Goal: Information Seeking & Learning: Learn about a topic

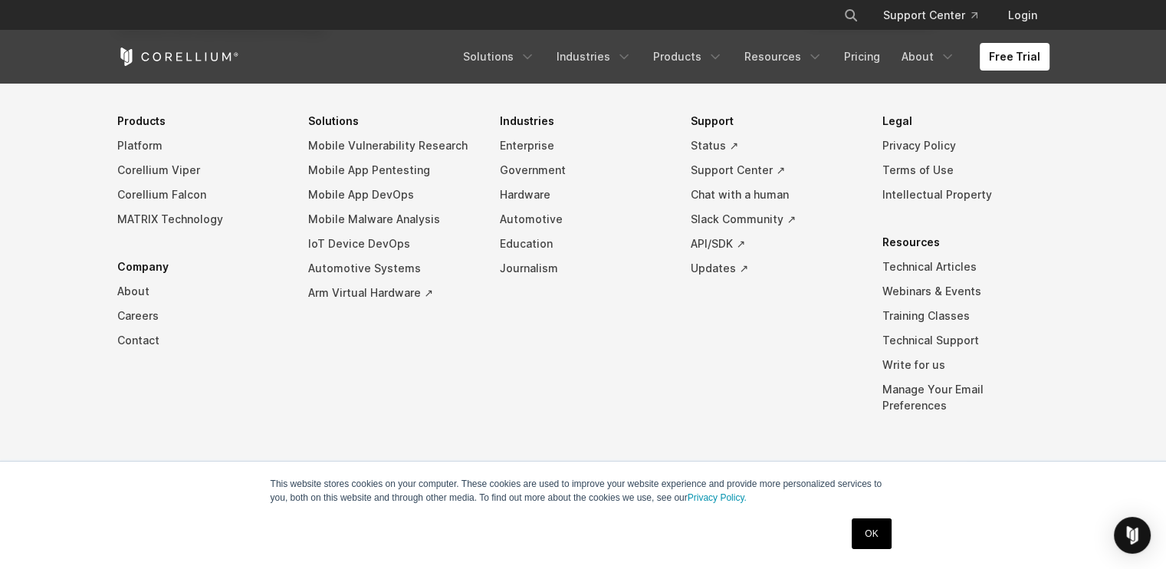
scroll to position [3475, 0]
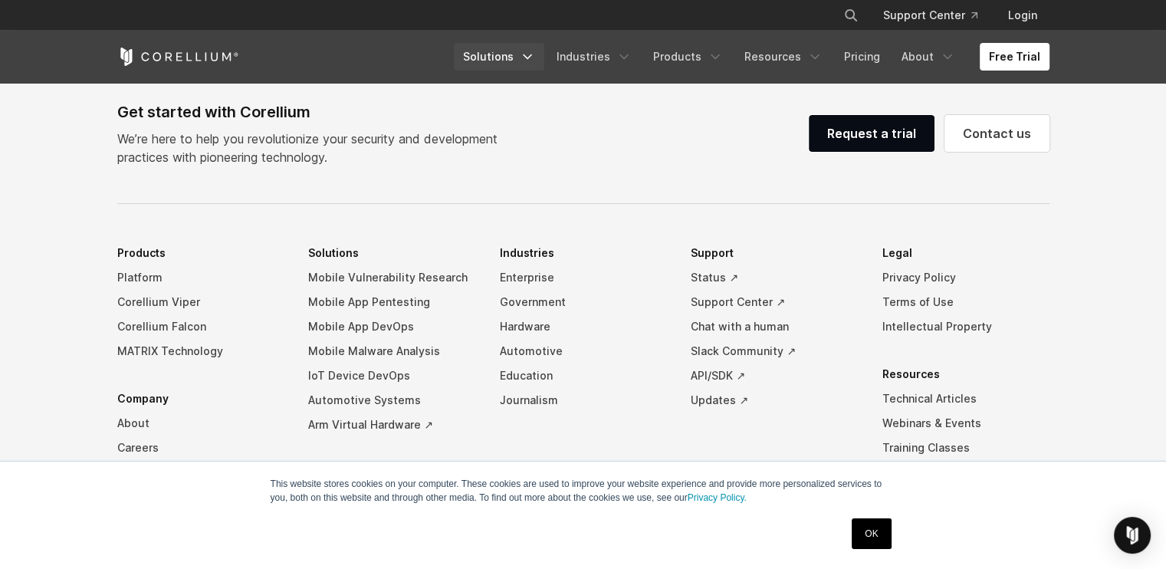
click at [520, 64] on icon "Navigation Menu" at bounding box center [527, 56] width 15 height 15
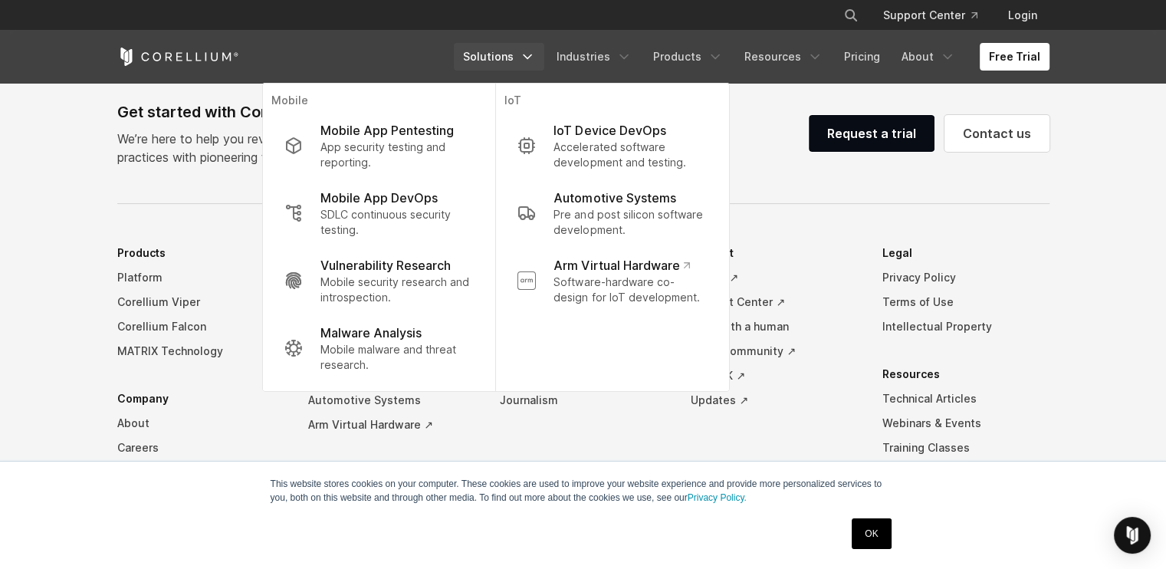
click at [535, 37] on div "Free Trial Solutions IoT" at bounding box center [583, 57] width 932 height 52
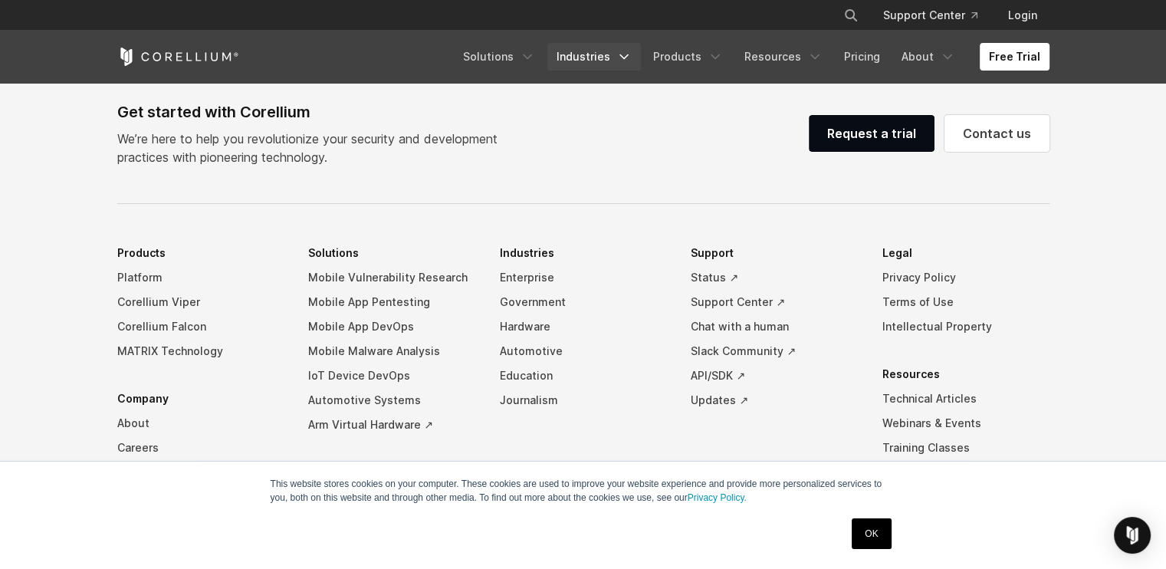
click at [616, 64] on icon "Navigation Menu" at bounding box center [623, 56] width 15 height 15
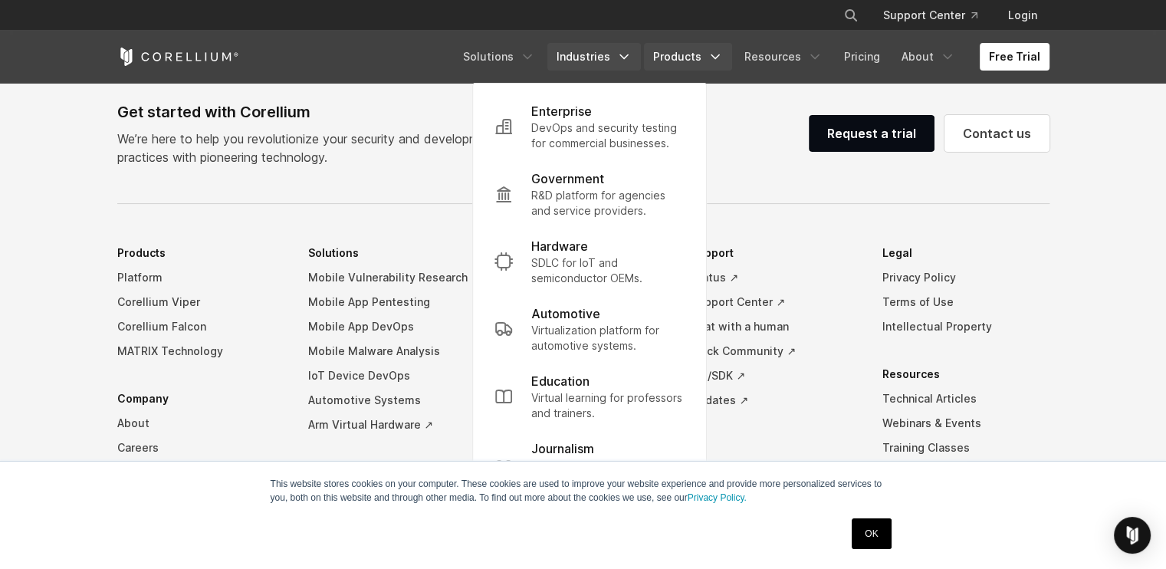
click at [707, 64] on icon "Navigation Menu" at bounding box center [714, 56] width 15 height 15
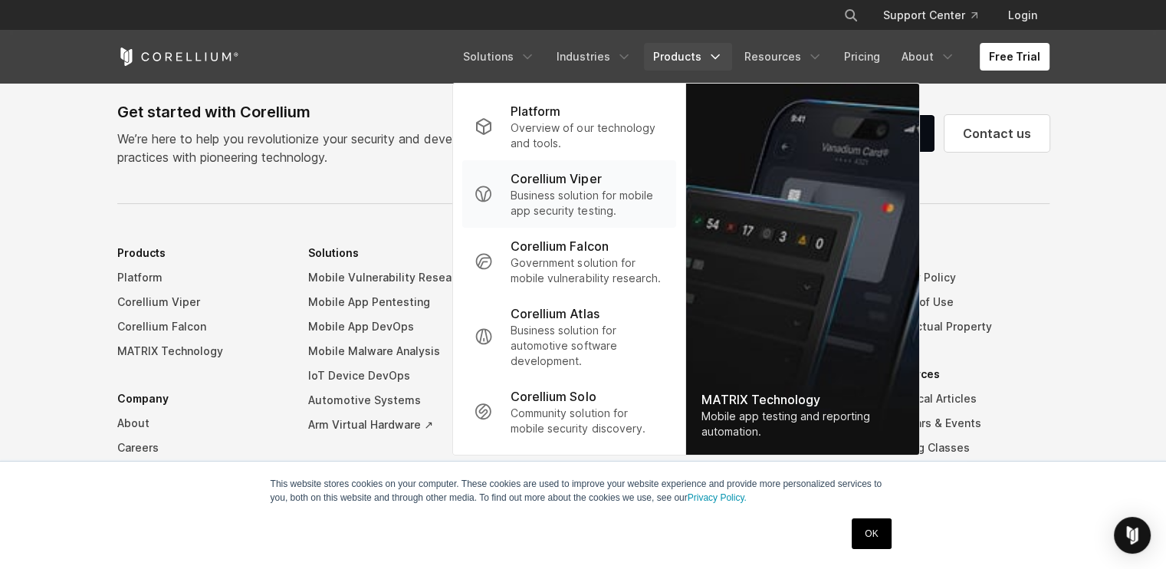
click at [510, 205] on p "Business solution for mobile app security testing." at bounding box center [586, 203] width 153 height 31
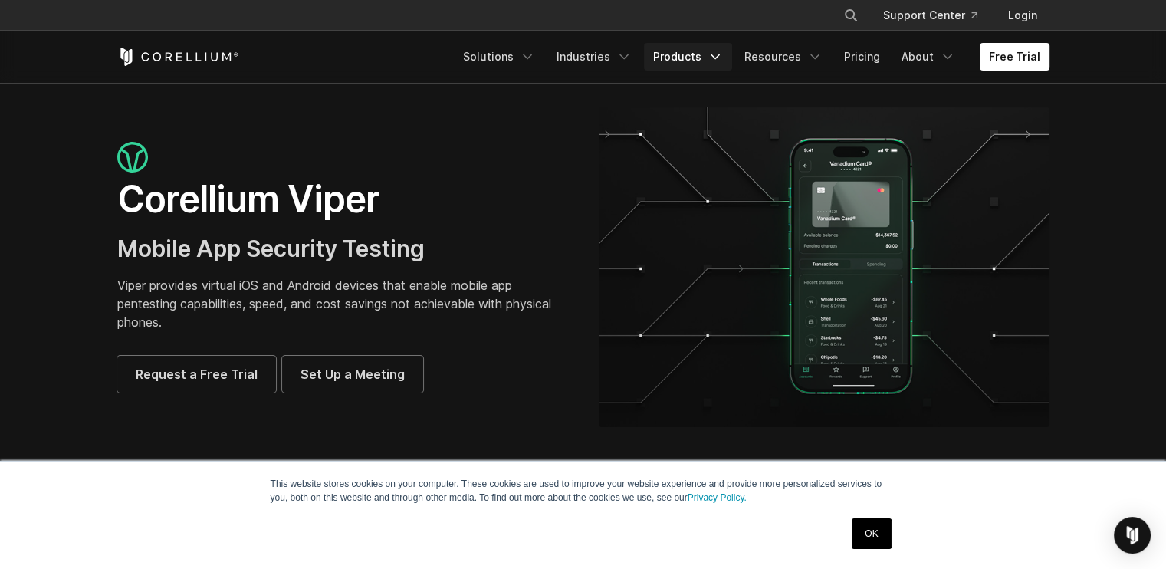
click at [707, 64] on icon "Navigation Menu" at bounding box center [714, 56] width 15 height 15
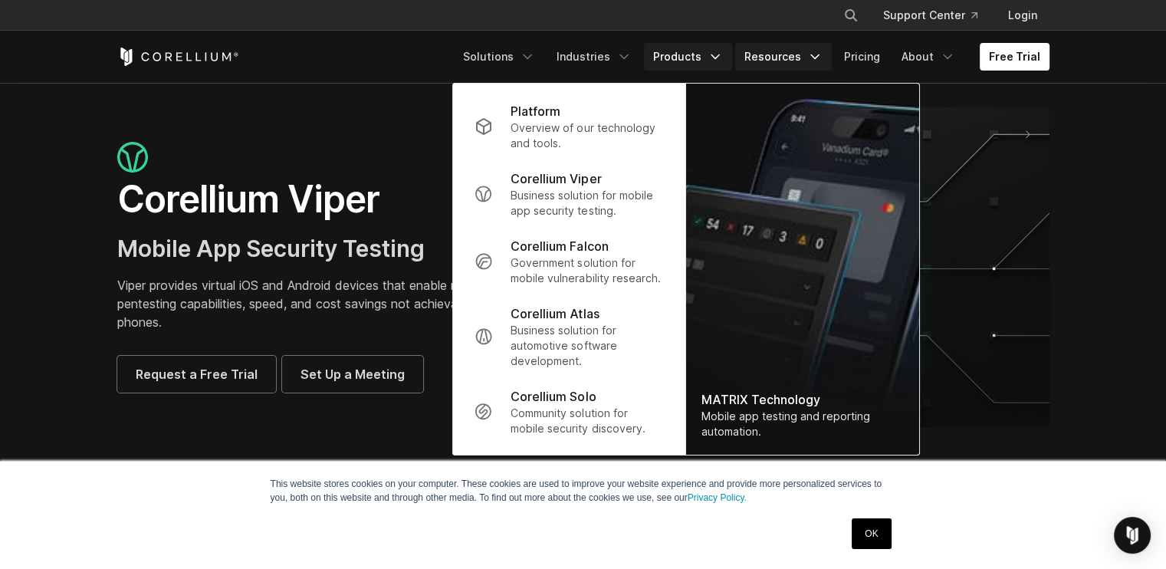
click at [807, 64] on icon "Navigation Menu" at bounding box center [814, 56] width 15 height 15
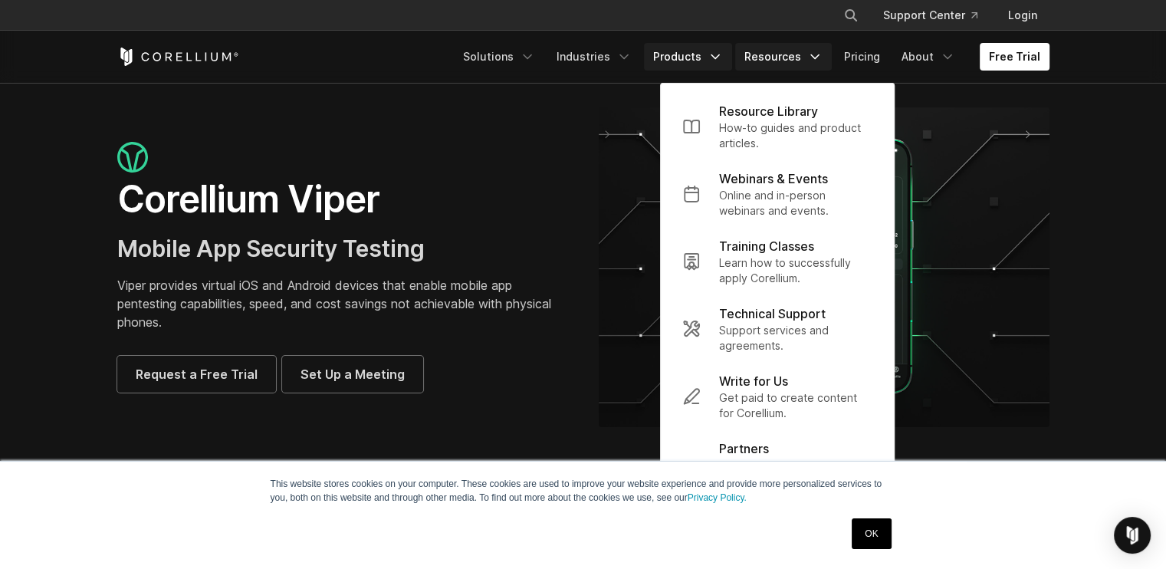
click at [707, 64] on icon "Navigation Menu" at bounding box center [714, 56] width 15 height 15
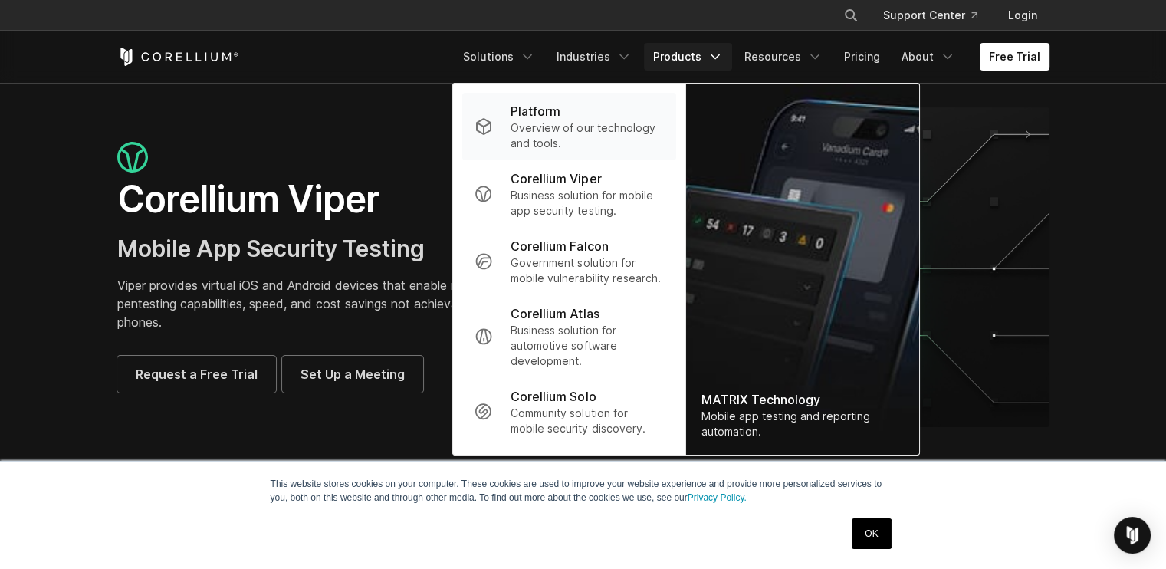
click at [510, 151] on p "Overview of our technology and tools." at bounding box center [586, 135] width 153 height 31
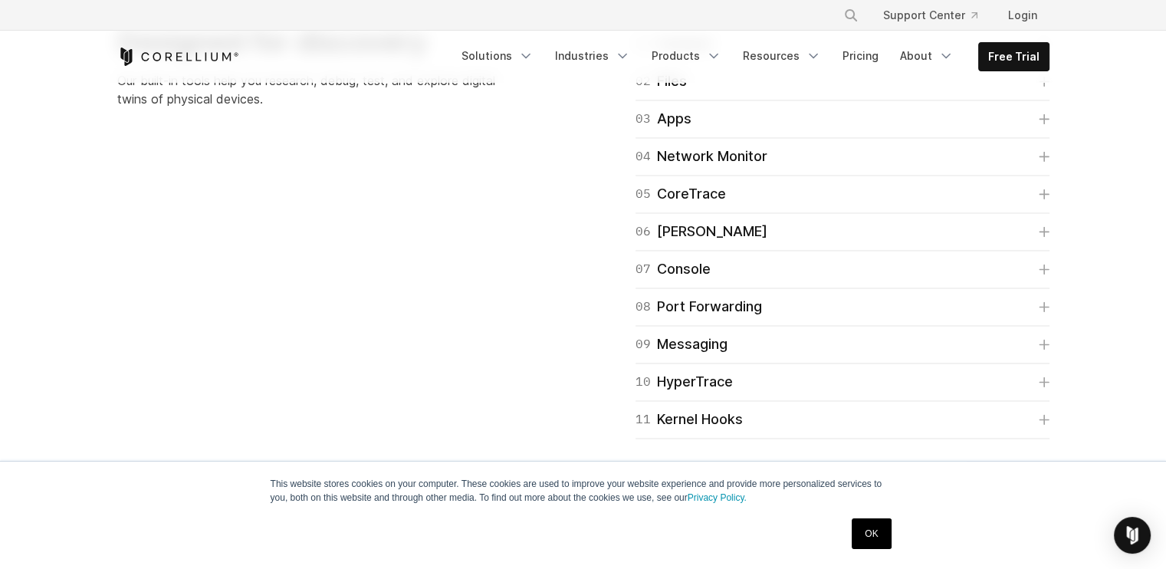
scroll to position [2437, 0]
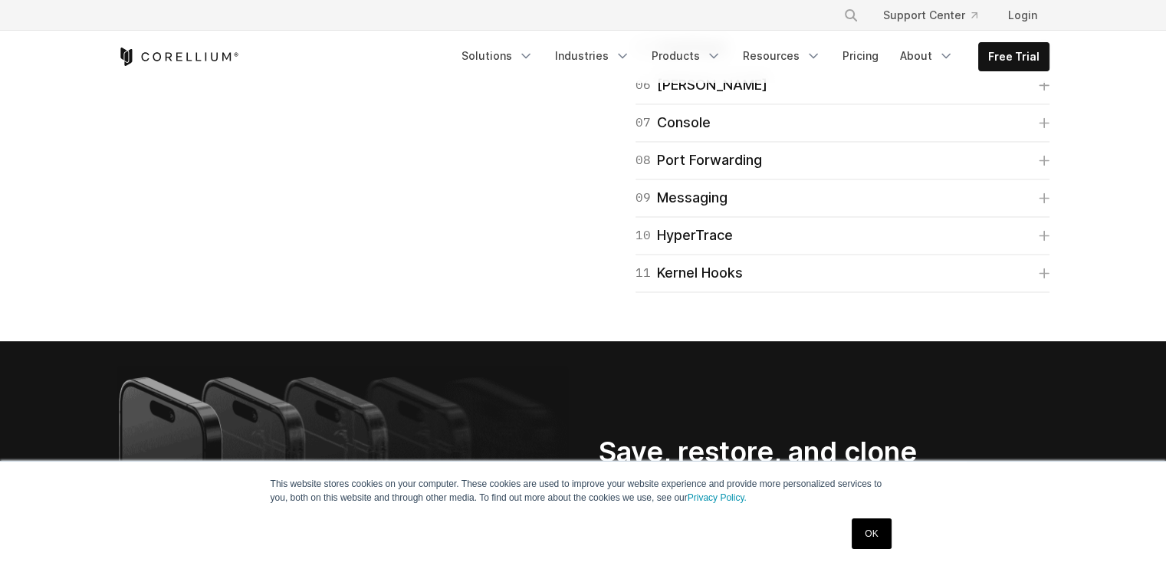
scroll to position [2571, 0]
